Goal: Task Accomplishment & Management: Use online tool/utility

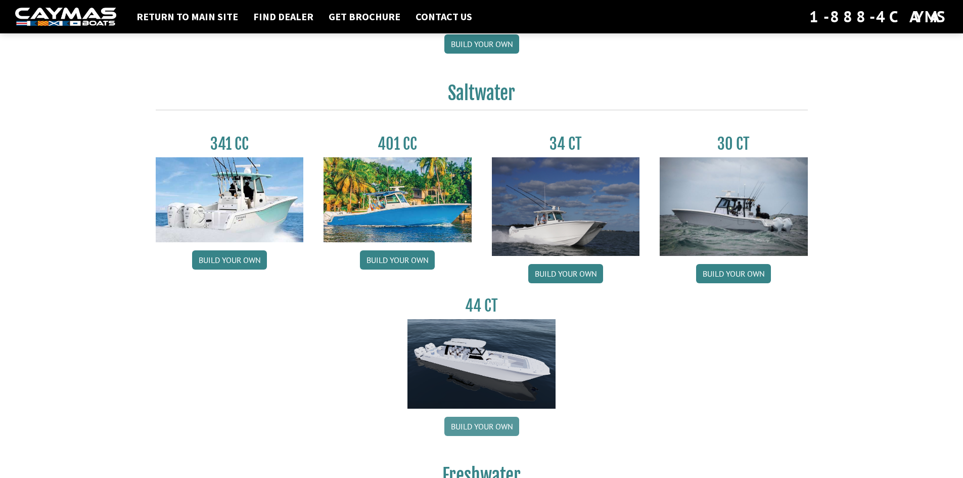
scroll to position [404, 0]
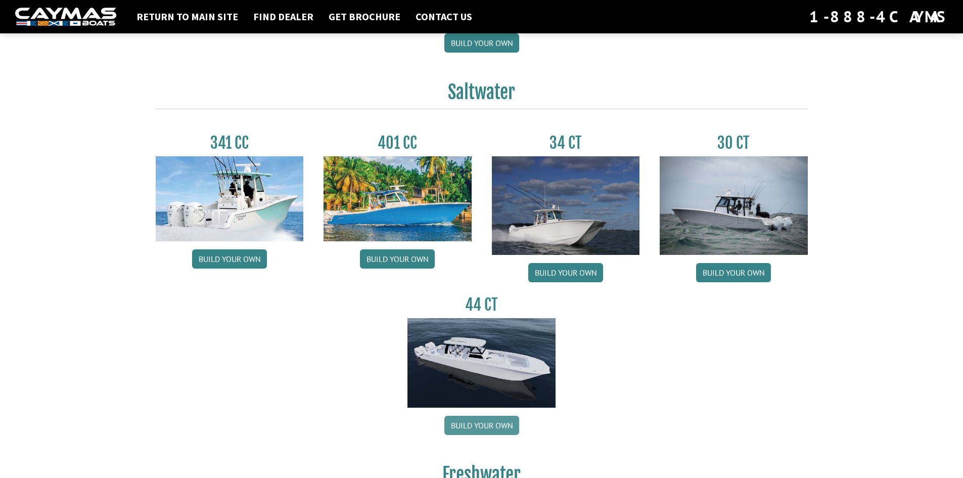
click at [467, 421] on link "Build your own" at bounding box center [481, 424] width 75 height 19
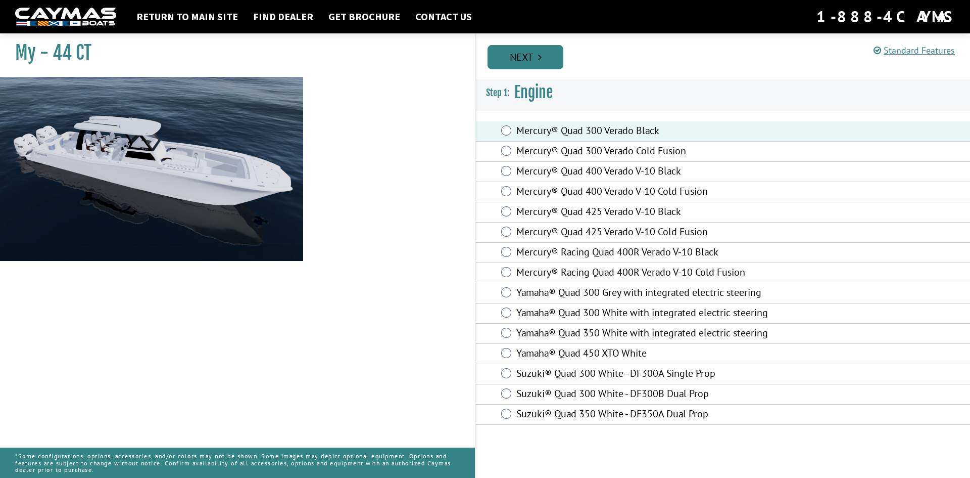
click at [524, 55] on link "Next" at bounding box center [526, 57] width 76 height 24
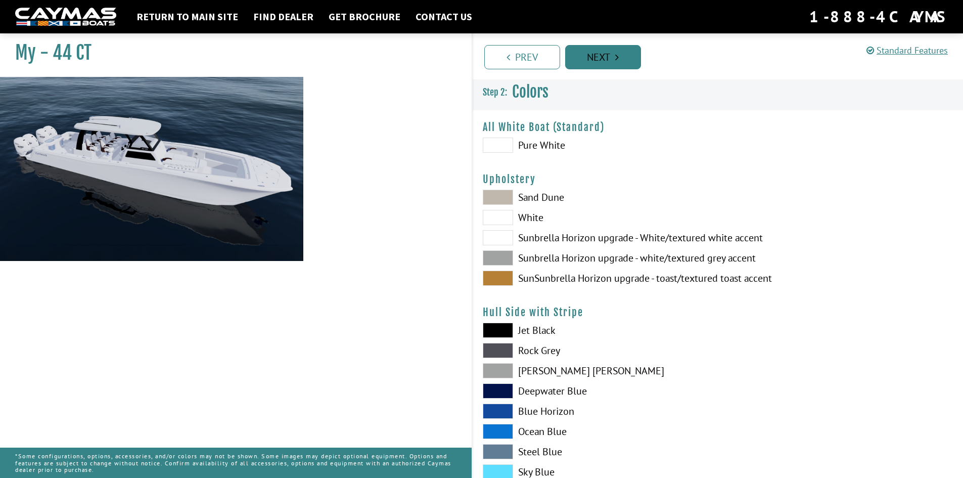
click at [601, 56] on link "Next" at bounding box center [603, 57] width 76 height 24
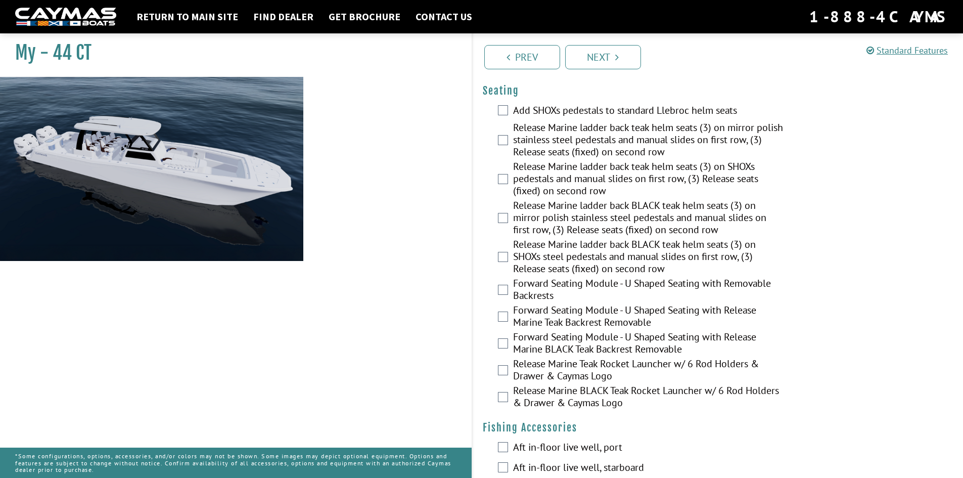
scroll to position [758, 0]
